Goal: Task Accomplishment & Management: Use online tool/utility

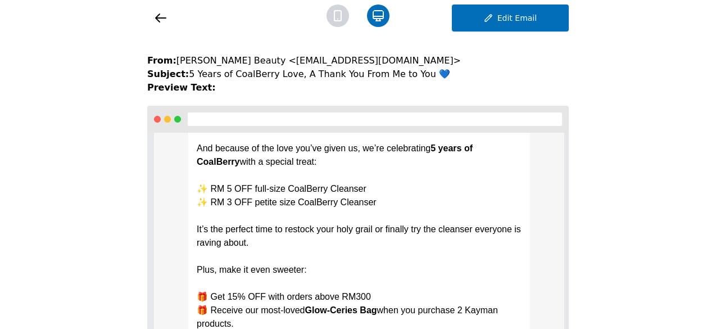
scroll to position [878, 0]
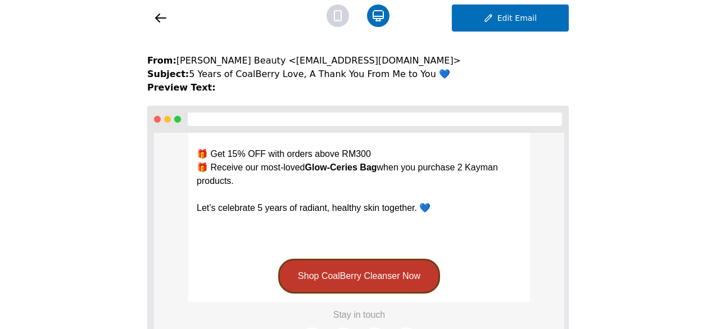
click at [424, 205] on span "Let’s celebrate 5 years of radiant, healthy skin together. 💙" at bounding box center [314, 208] width 234 height 10
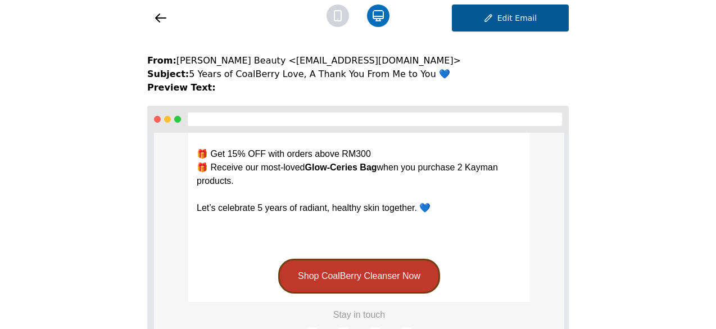
click at [473, 30] on button "Edit Email" at bounding box center [510, 17] width 117 height 27
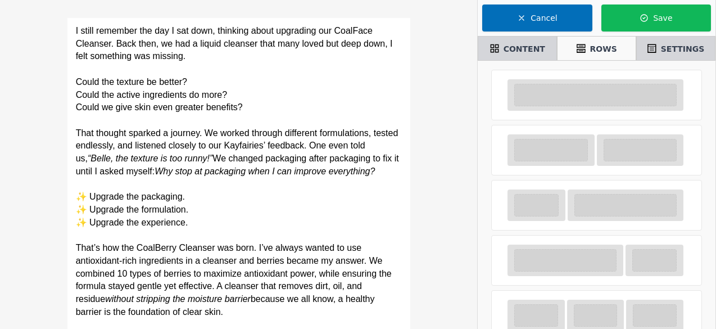
click at [76, 30] on span "I still remember the day I sat down, thinking about upgrading our CoalFace Clea…" at bounding box center [235, 43] width 319 height 35
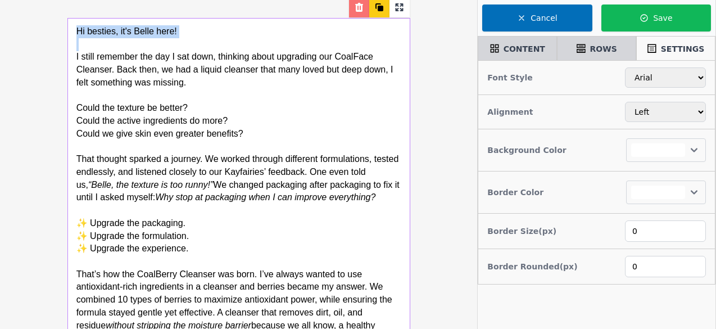
drag, startPoint x: 75, startPoint y: 29, endPoint x: 189, endPoint y: 47, distance: 115.5
click at [189, 47] on div "Hi besties, it's Belle here! ﻿ I still remember the day I sat down, thinking ab…" at bounding box center [239, 223] width 342 height 409
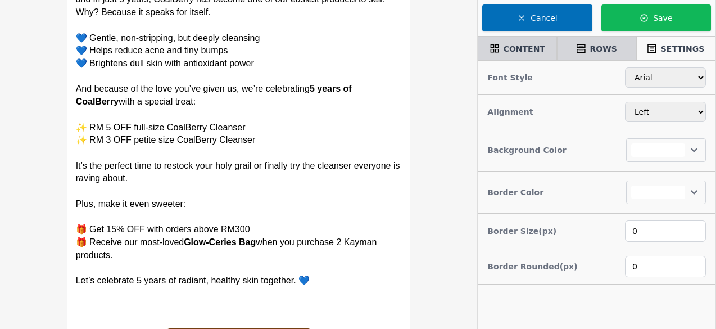
scroll to position [674, 0]
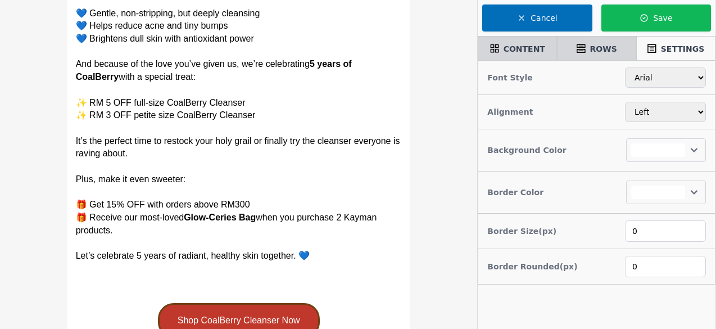
click at [326, 252] on p "Let’s celebrate 5 years of radiant, healthy skin together. 💙" at bounding box center [239, 255] width 326 height 13
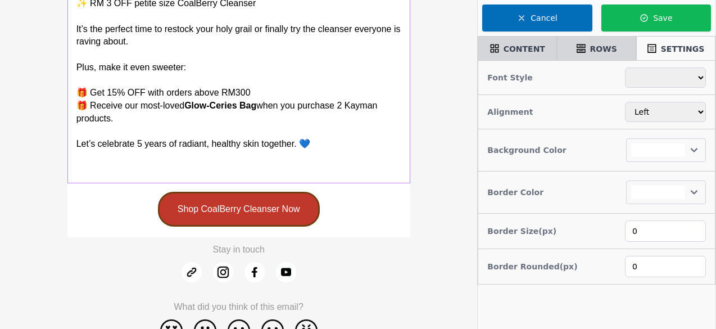
scroll to position [786, 0]
click at [90, 156] on p at bounding box center [238, 156] width 325 height 13
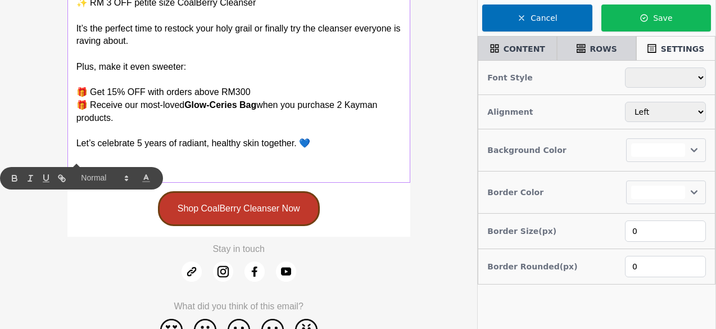
select select
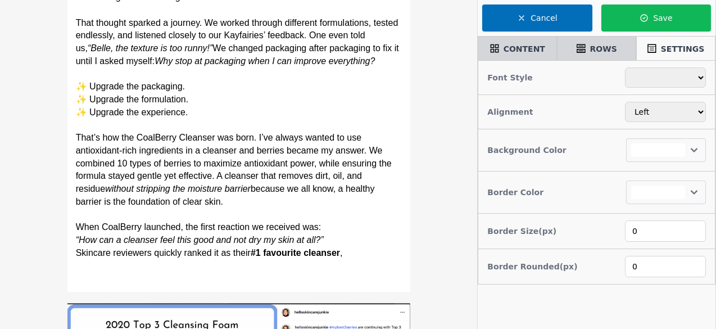
scroll to position [0, 0]
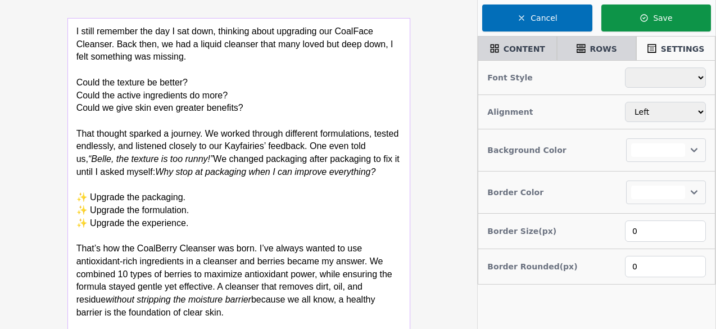
click at [635, 28] on button "Save" at bounding box center [656, 17] width 110 height 27
select select
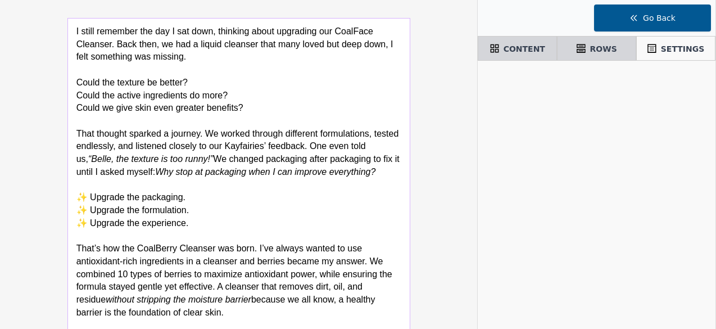
click at [679, 23] on button "Go Back" at bounding box center [652, 17] width 117 height 27
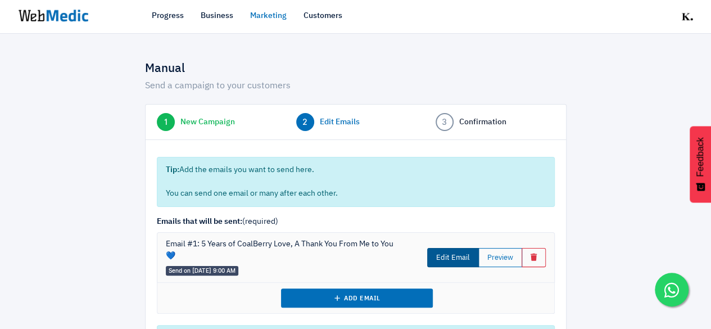
click at [463, 257] on link "Edit Email" at bounding box center [453, 257] width 52 height 19
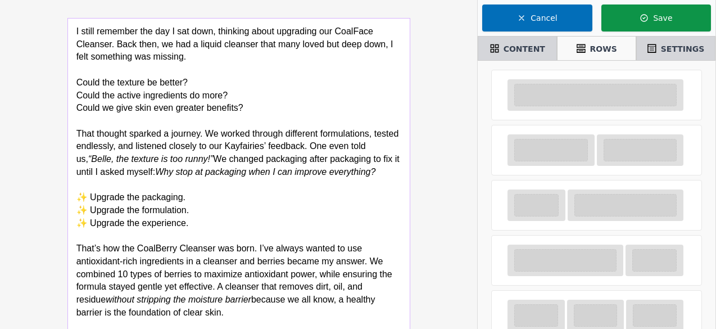
click at [662, 24] on button "Save" at bounding box center [656, 17] width 110 height 27
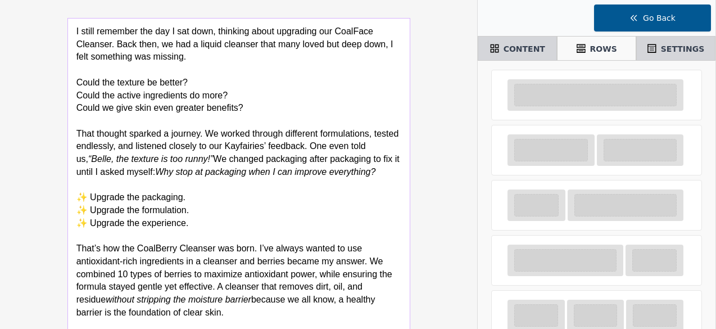
click at [607, 20] on button "Go Back" at bounding box center [652, 17] width 117 height 27
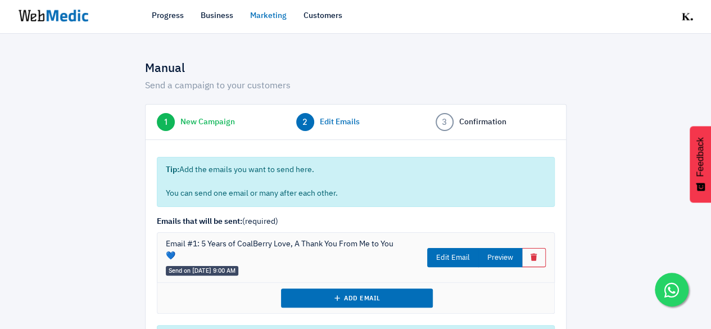
click at [512, 252] on button "Preview" at bounding box center [500, 257] width 44 height 19
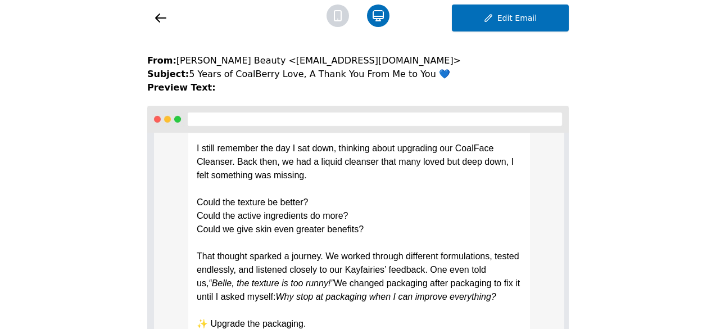
click at [164, 24] on icon at bounding box center [160, 17] width 13 height 13
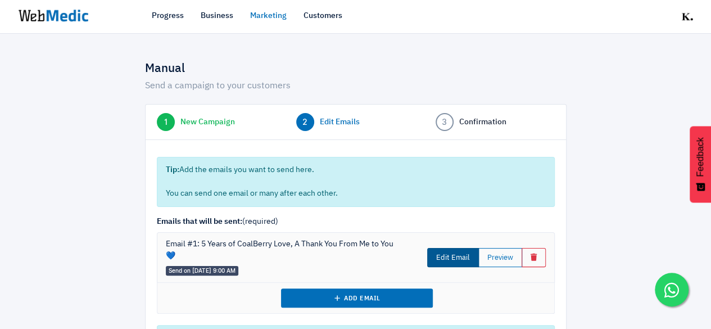
click at [467, 257] on link "Edit Email" at bounding box center [453, 257] width 52 height 19
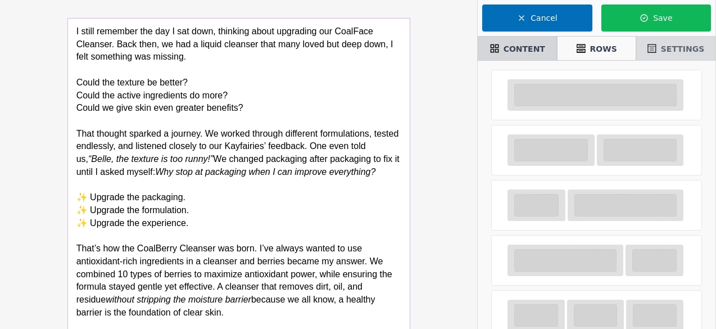
click at [655, 46] on icon at bounding box center [651, 48] width 9 height 9
select select
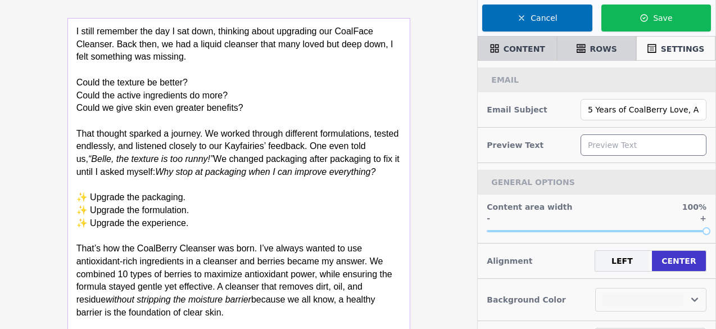
click at [589, 140] on input "text" at bounding box center [643, 144] width 126 height 21
type input "I"
select select
type input "I"
select select
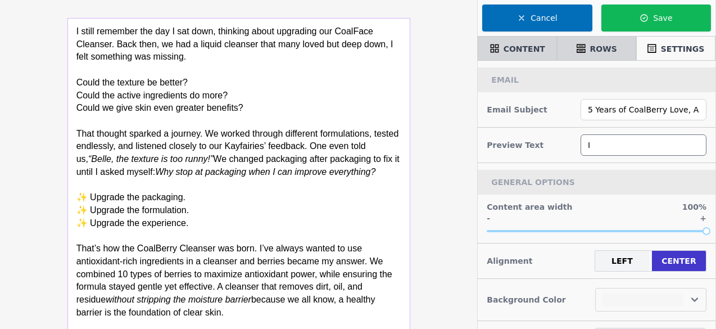
type input "I s"
select select
type input "I st"
select select
type input "I sti"
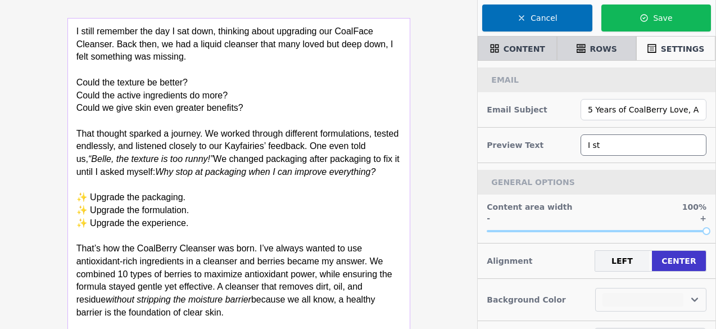
select select
type input "I stil"
select select
type input "I still"
select select
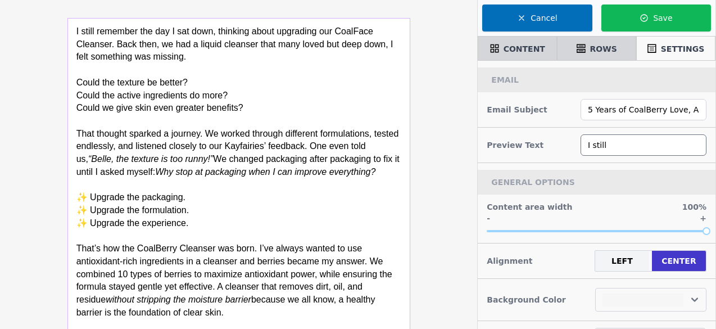
type input "I still"
select select
type input "I still r"
select select
type input "I still re"
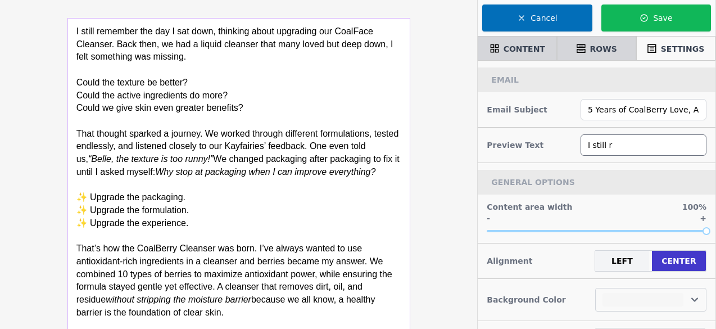
select select
type input "I still rem"
select select
type input "I still reme"
select select
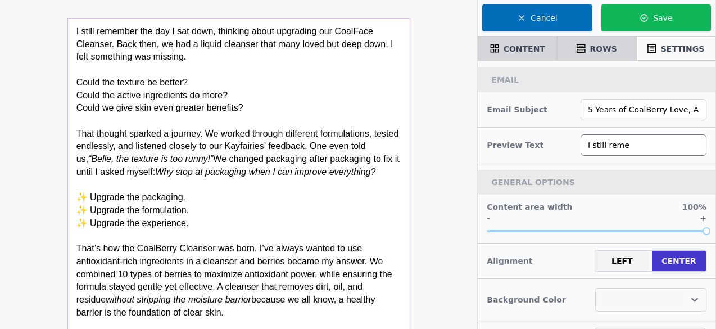
type input "I still remeb"
select select
type input "I still remebe"
select select
type input "I still remeber"
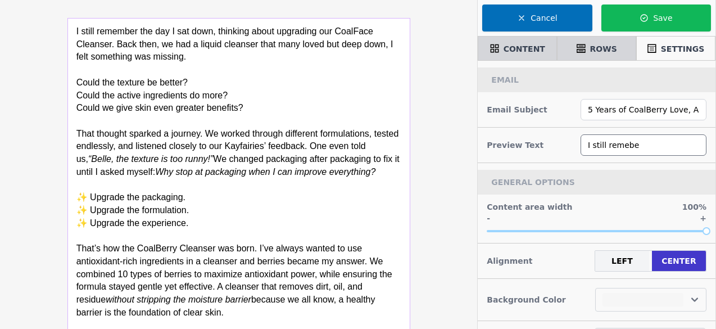
select select
type input "I still remeber."
select select
type input "I still remeber.."
select select
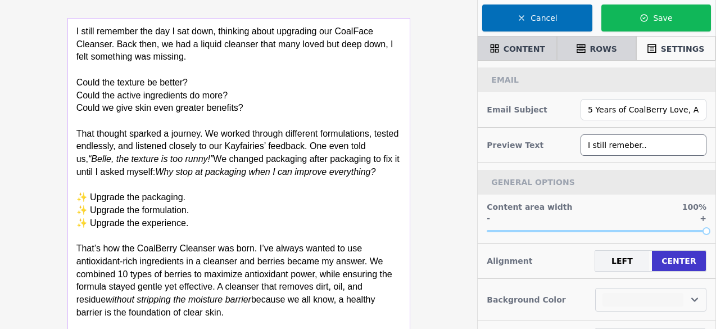
type input "I still remember.."
select select
click at [640, 145] on input "I still remember.." at bounding box center [643, 144] width 126 height 21
type input "I still remember."
select select
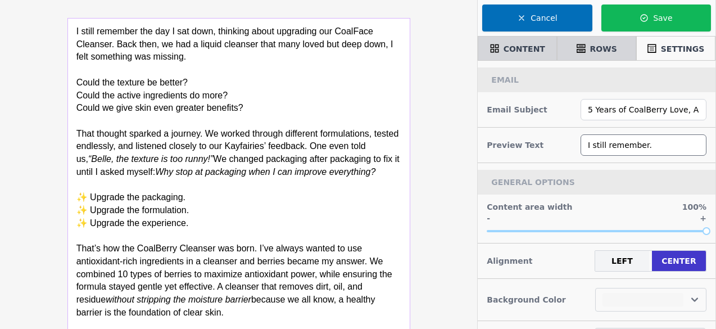
type input "I still remember"
select select
type input "I still remember"
select select
type input "I still remember t"
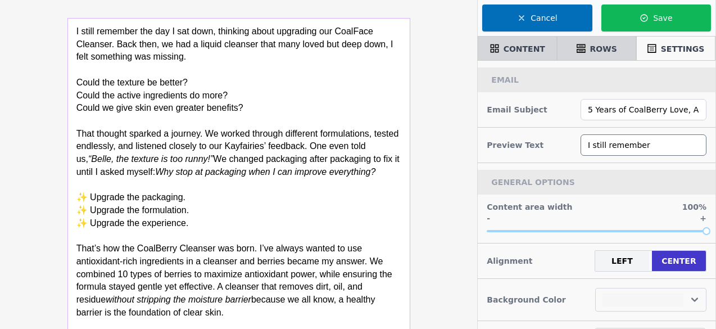
select select
type input "I still remember th"
select select
type input "I still remember the"
select select
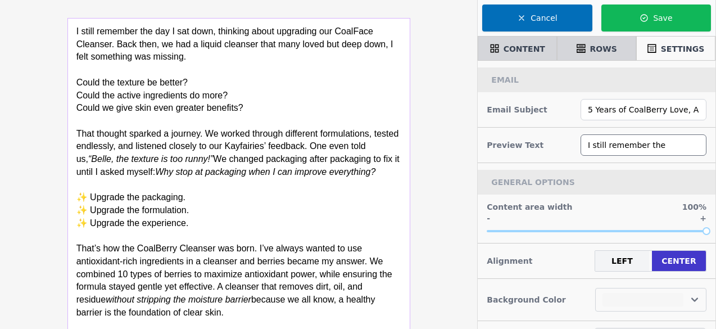
type input "I still remember the"
select select
type input "I still remember the d"
select select
type input "I still remember the da"
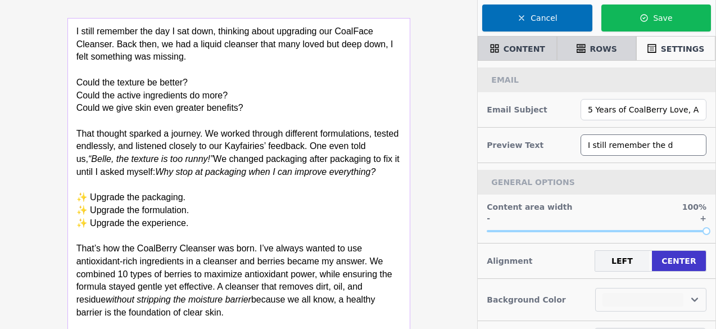
select select
type input "I still remember the day"
select select
type input "I still remember the day."
select select
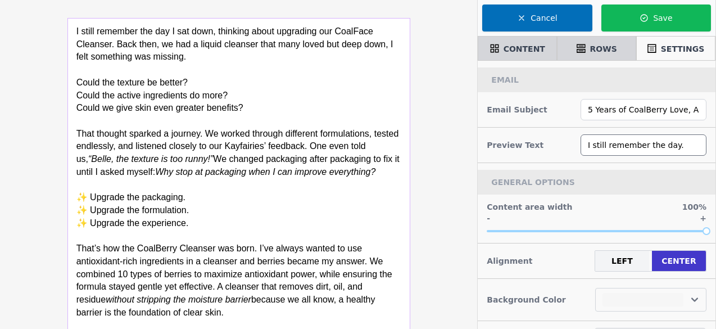
type input "I still remember the day.."
select select
type input "I still remember the day..."
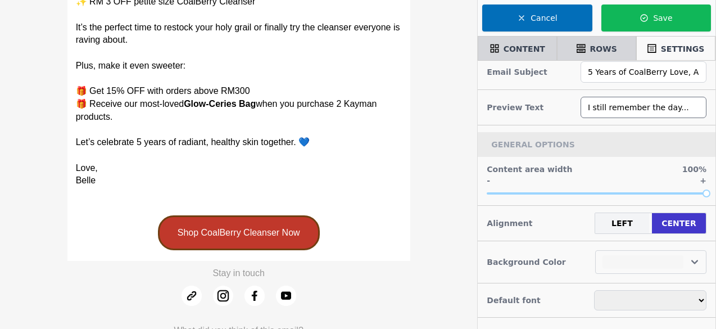
scroll to position [895, 0]
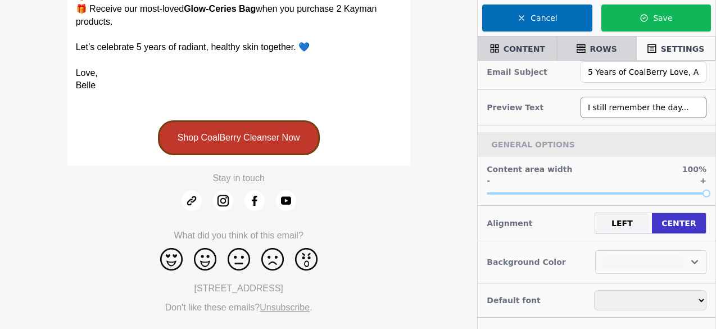
select select
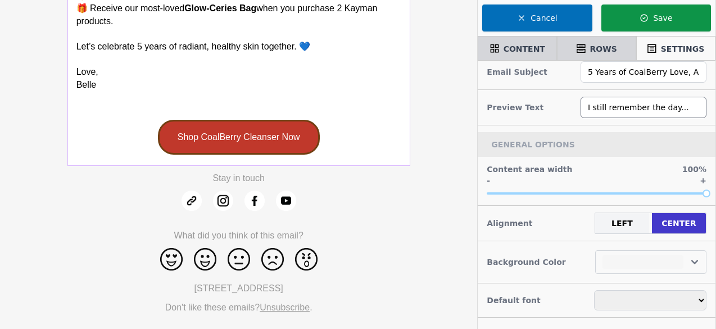
type input "I still remember the day..."
click at [637, 13] on button "Save" at bounding box center [656, 17] width 110 height 27
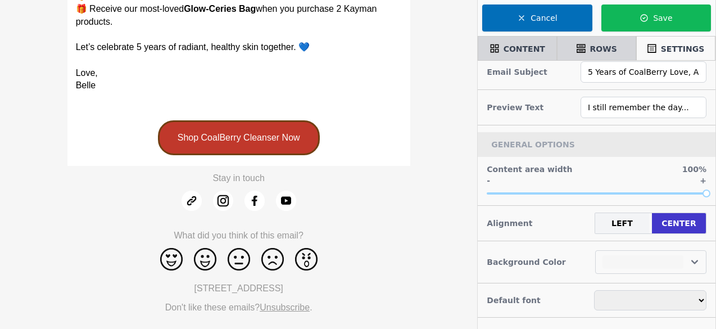
select select
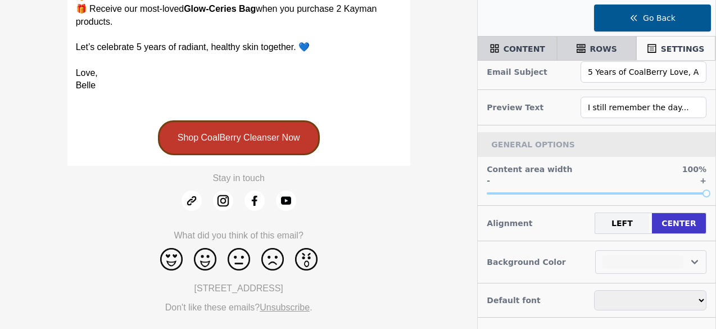
click at [648, 16] on button "Go Back" at bounding box center [652, 17] width 117 height 27
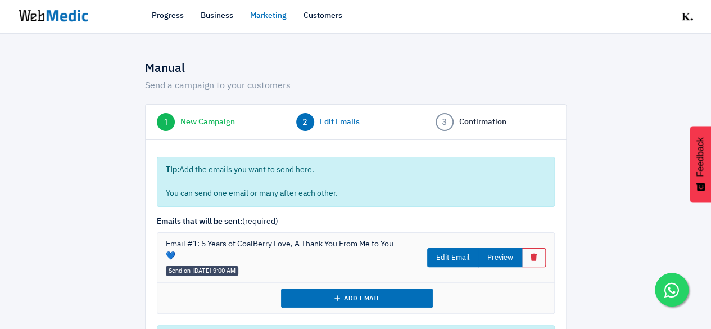
click at [493, 252] on button "Preview" at bounding box center [500, 257] width 44 height 19
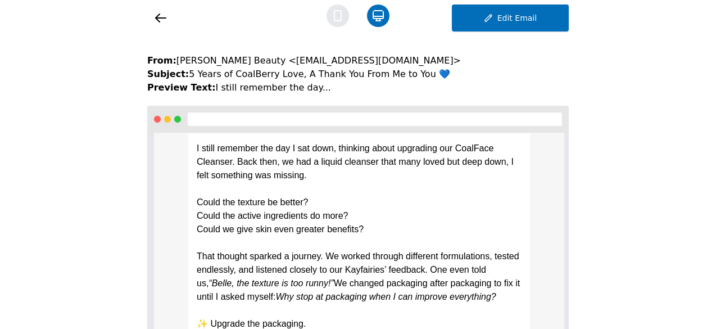
click at [341, 21] on icon at bounding box center [337, 15] width 22 height 22
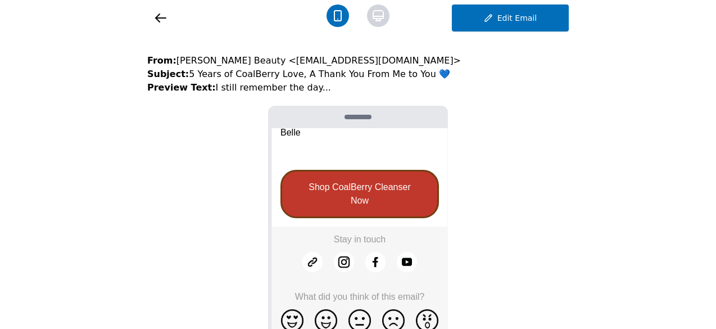
scroll to position [1292, 0]
click at [372, 15] on icon at bounding box center [378, 15] width 22 height 22
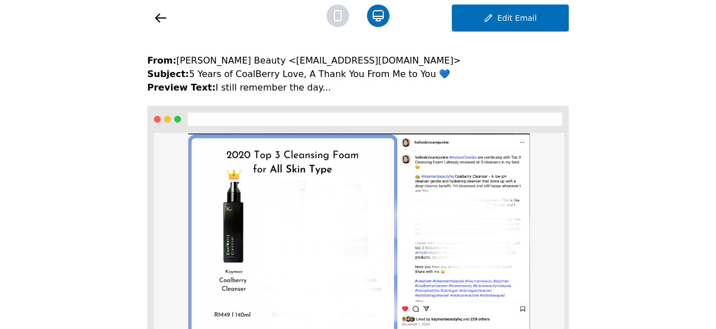
scroll to position [399, 0]
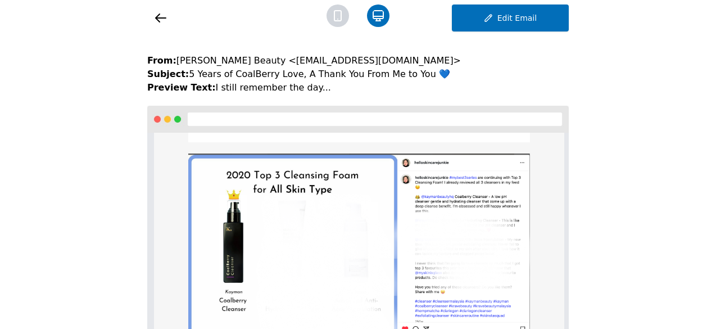
click at [155, 16] on icon at bounding box center [160, 17] width 13 height 13
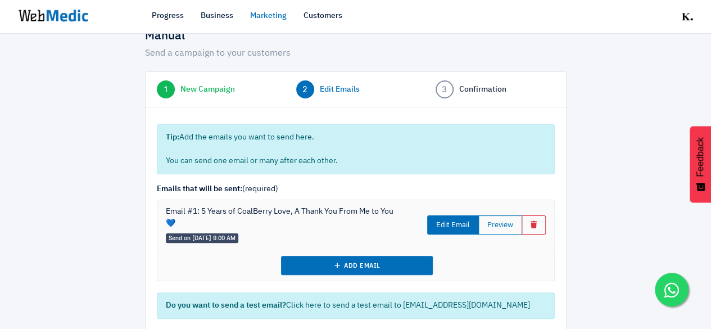
scroll to position [96, 0]
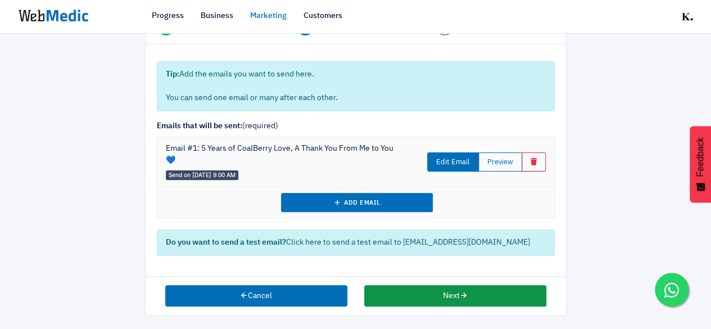
click at [444, 290] on button "Next" at bounding box center [455, 295] width 182 height 21
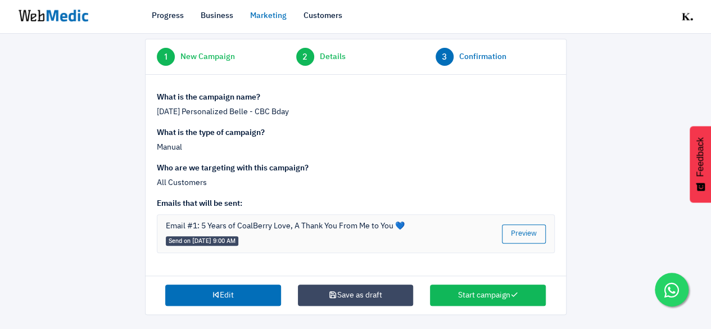
scroll to position [66, 0]
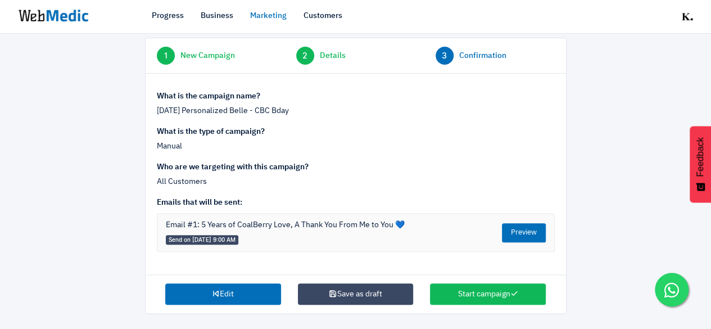
click at [510, 228] on button "Preview" at bounding box center [524, 232] width 44 height 19
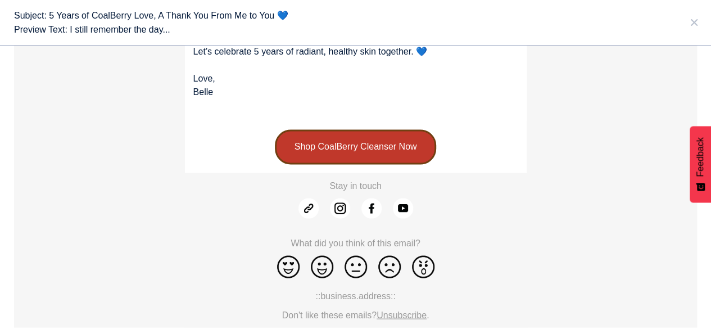
scroll to position [624, 0]
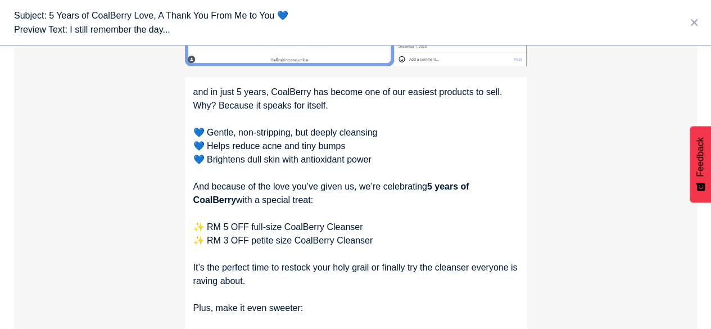
click at [692, 21] on line at bounding box center [694, 23] width 6 height 6
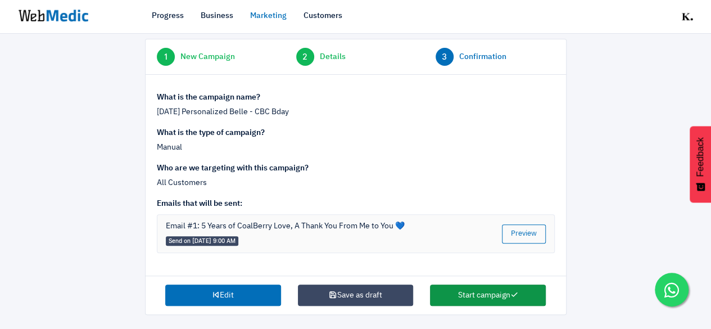
click at [441, 294] on button "Start campaign" at bounding box center [488, 294] width 116 height 21
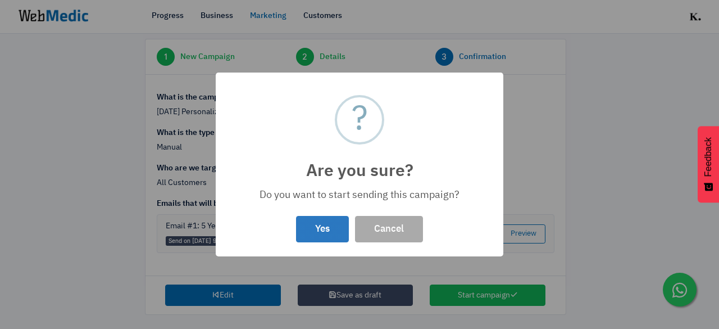
click at [325, 225] on button "Yes" at bounding box center [322, 229] width 53 height 26
